Goal: Download file/media

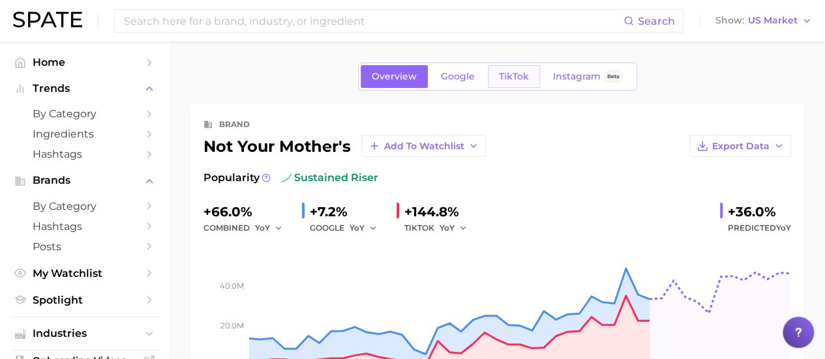
click at [507, 80] on span "TikTok" at bounding box center [514, 76] width 30 height 11
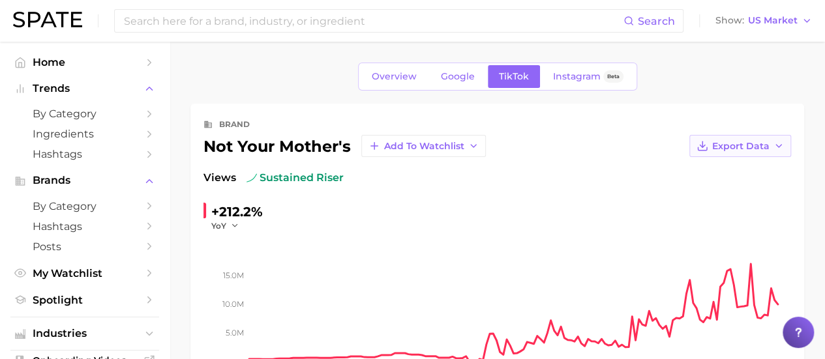
click at [759, 147] on span "Export Data" at bounding box center [740, 146] width 57 height 11
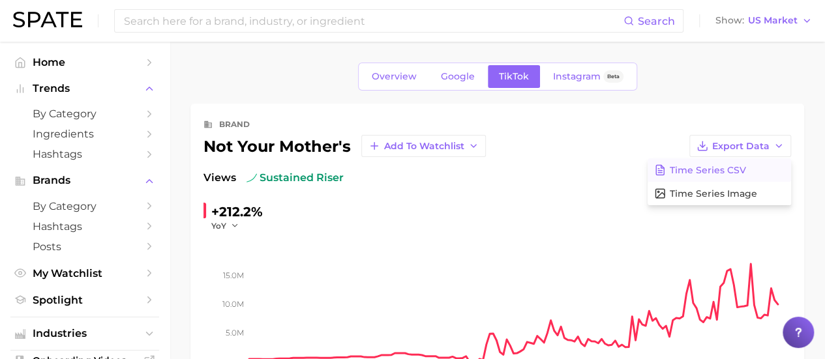
click at [745, 166] on button "Time Series CSV" at bounding box center [718, 169] width 143 height 23
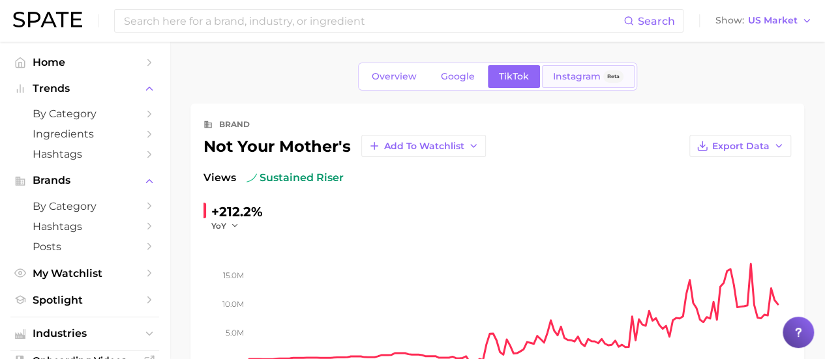
click at [574, 72] on span "Instagram" at bounding box center [577, 76] width 48 height 11
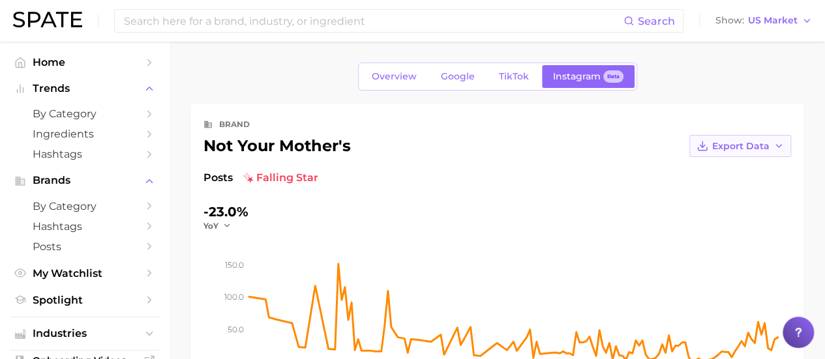
click at [731, 141] on span "Export Data" at bounding box center [740, 146] width 57 height 11
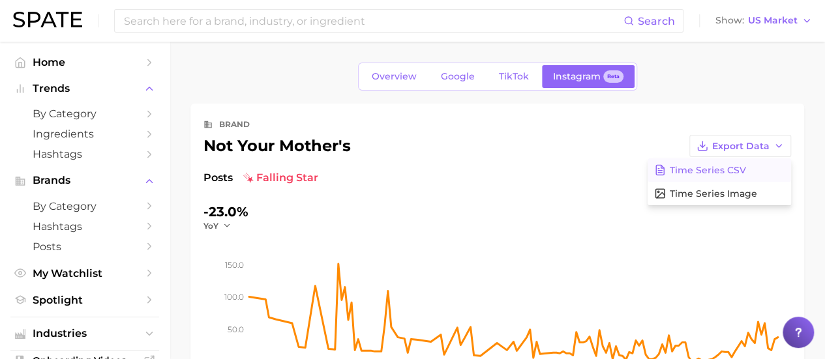
click at [716, 168] on span "Time Series CSV" at bounding box center [708, 170] width 76 height 11
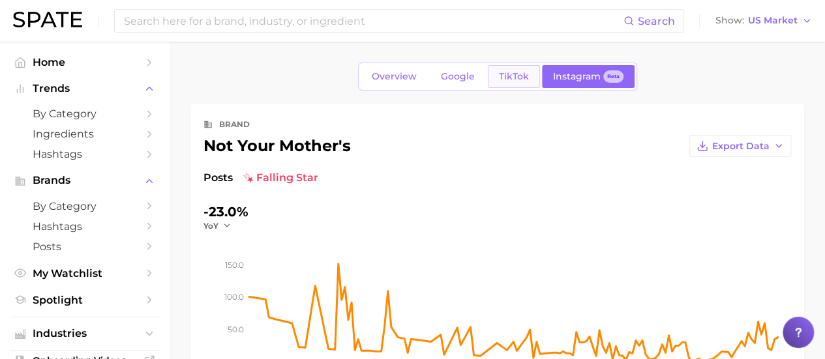
click at [515, 79] on span "TikTok" at bounding box center [514, 76] width 30 height 11
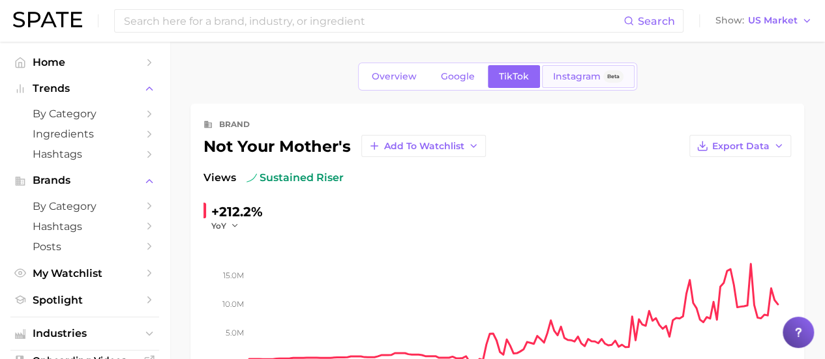
click at [572, 83] on link "Instagram Beta" at bounding box center [588, 76] width 93 height 23
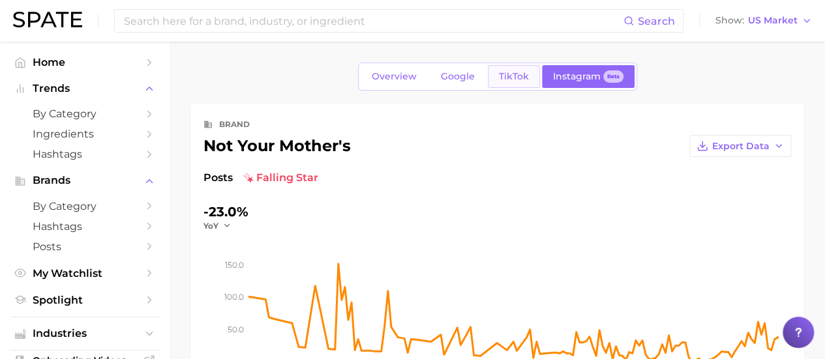
click at [519, 72] on span "TikTok" at bounding box center [514, 76] width 30 height 11
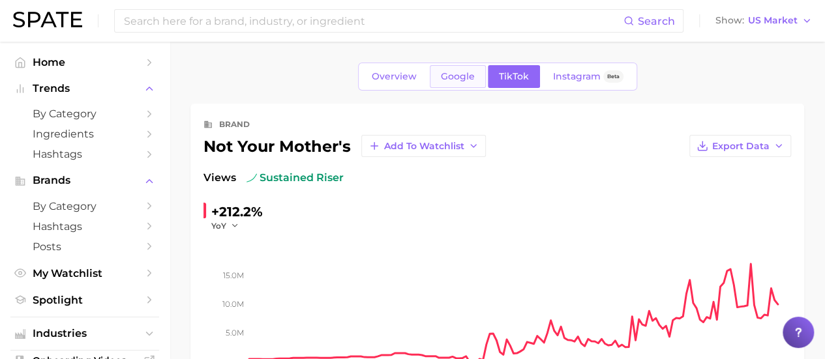
click at [449, 78] on span "Google" at bounding box center [458, 76] width 34 height 11
